Goal: Task Accomplishment & Management: Use online tool/utility

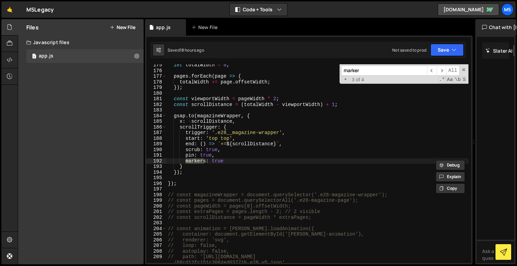
scroll to position [996, 0]
type input "marker"
click at [216, 165] on div "let totalWidth = 0 ; pages . forEach ( page => { totalWidth += page . offsetWid…" at bounding box center [318, 167] width 302 height 210
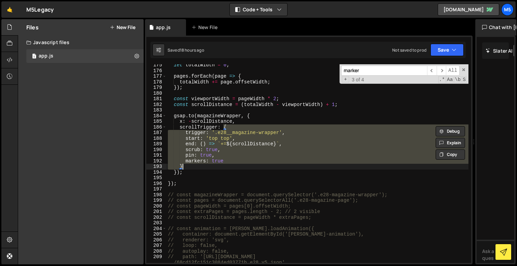
click at [219, 163] on div "let totalWidth = 0 ; pages . forEach ( page => { totalWidth += page . offsetWid…" at bounding box center [318, 167] width 302 height 210
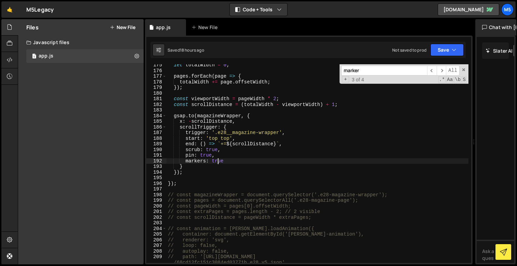
click at [219, 163] on div "let totalWidth = 0 ; pages . forEach ( page => { totalWidth += page . offsetWid…" at bounding box center [318, 167] width 302 height 210
click at [398, 70] on input "marker" at bounding box center [384, 71] width 86 height 10
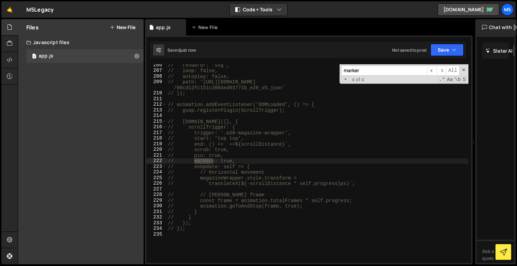
scroll to position [25, 0]
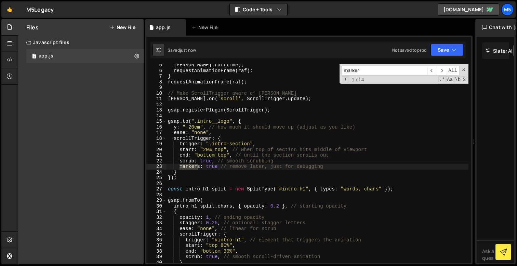
click at [214, 170] on div "[PERSON_NAME] . raf ( time ) ; requestAnimationFrame ( raf ) ; } requestAnimati…" at bounding box center [318, 167] width 302 height 210
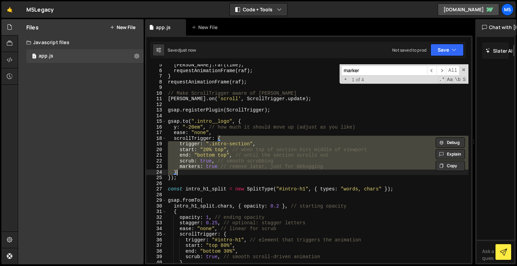
click at [214, 168] on div "[PERSON_NAME] . raf ( time ) ; requestAnimationFrame ( raf ) ; } requestAnimati…" at bounding box center [318, 167] width 302 height 210
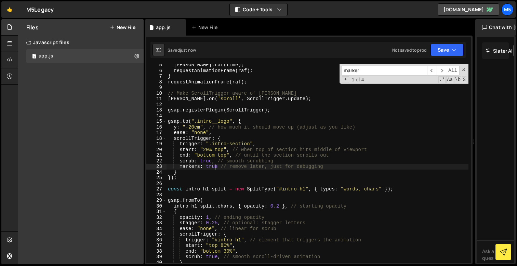
click at [214, 168] on div "[PERSON_NAME] . raf ( time ) ; requestAnimationFrame ( raf ) ; } requestAnimati…" at bounding box center [318, 167] width 302 height 210
type textarea "markers: false // remove later, just for debugging"
